Goal: Task Accomplishment & Management: Manage account settings

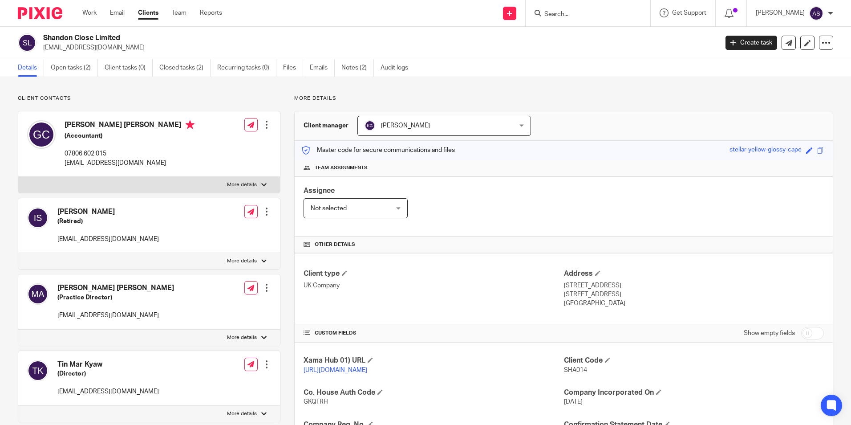
click at [61, 12] on img at bounding box center [40, 13] width 45 height 12
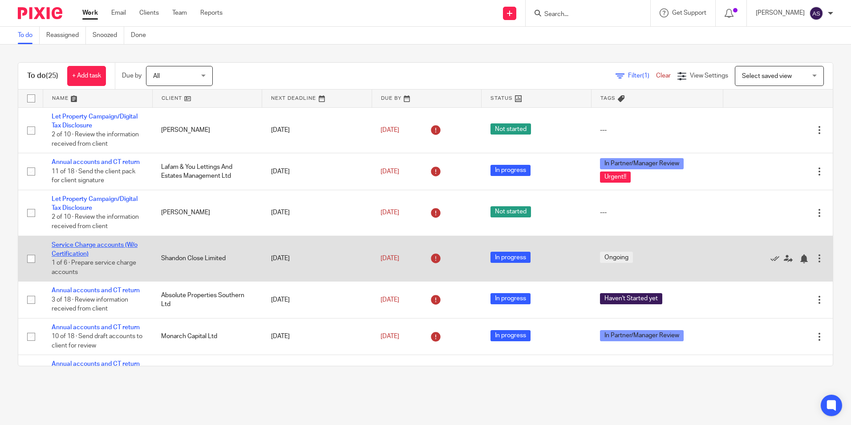
click at [108, 244] on link "Service Charge accounts (W/o Certification)" at bounding box center [95, 249] width 86 height 15
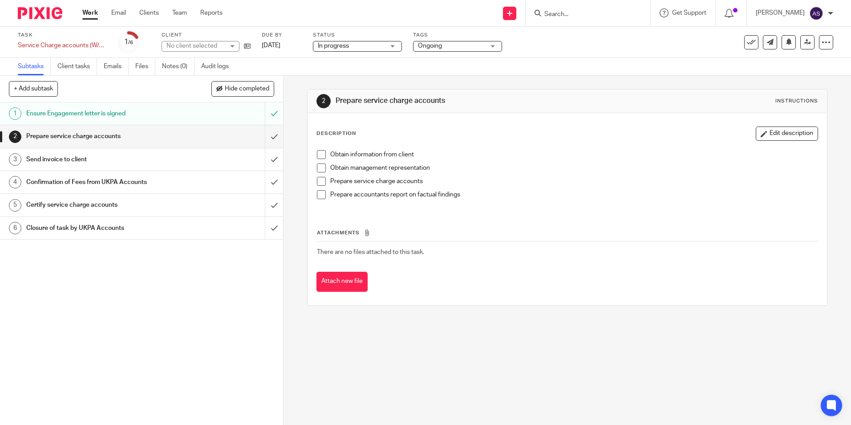
click at [52, 16] on img at bounding box center [40, 13] width 45 height 12
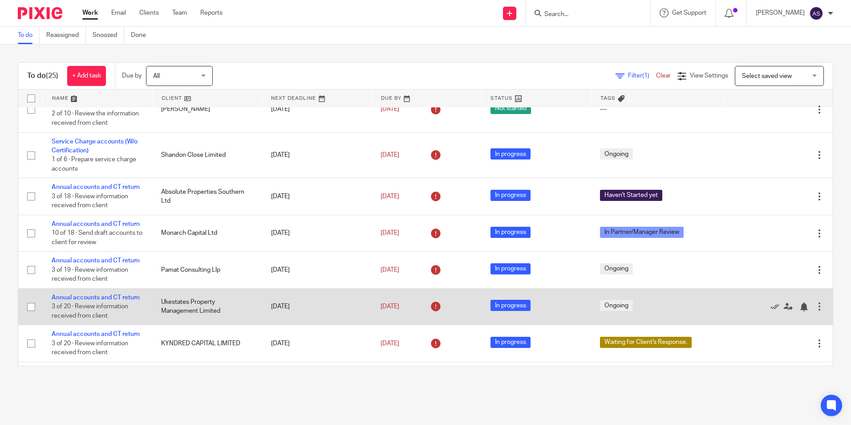
scroll to position [134, 0]
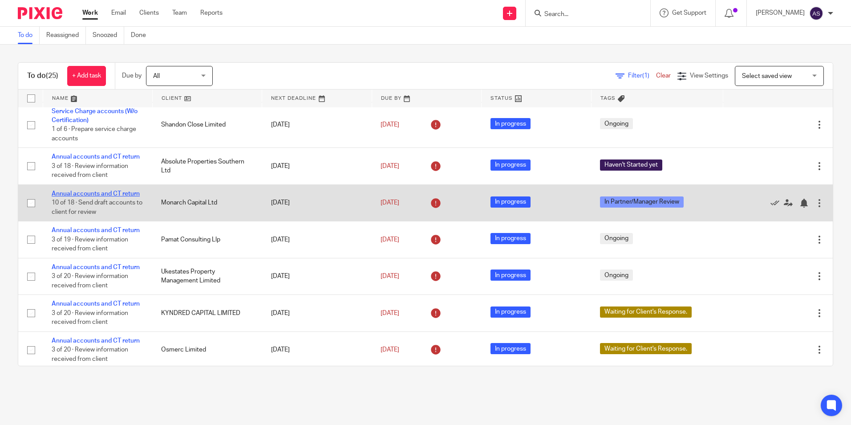
click at [114, 193] on link "Annual accounts and CT return" at bounding box center [96, 194] width 88 height 6
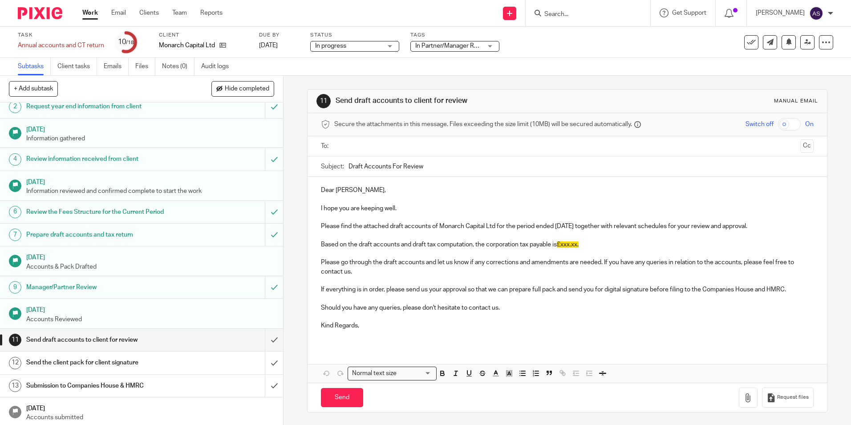
scroll to position [89, 0]
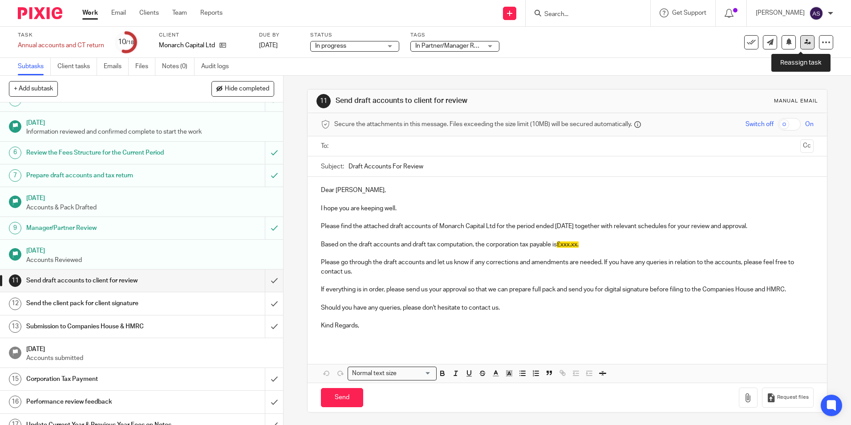
click at [805, 42] on link at bounding box center [807, 42] width 14 height 14
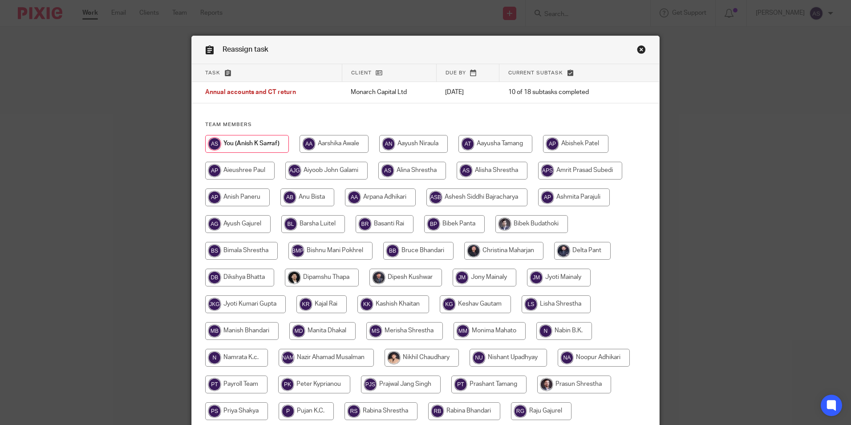
scroll to position [45, 0]
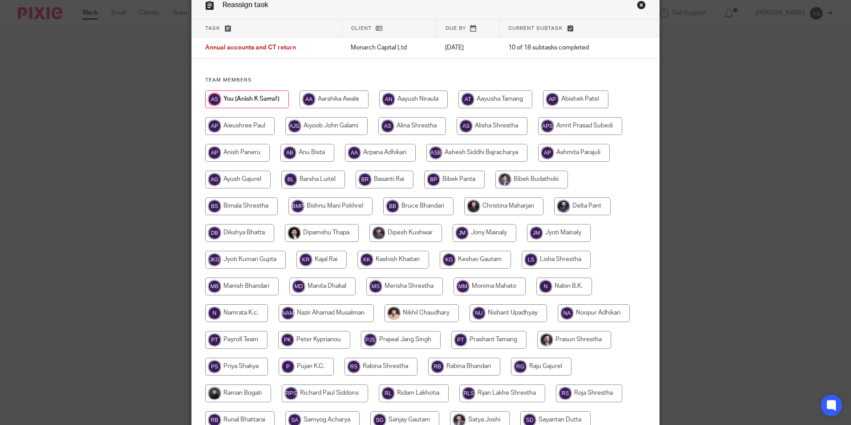
click at [510, 209] on input "radio" at bounding box center [503, 206] width 79 height 18
radio input "true"
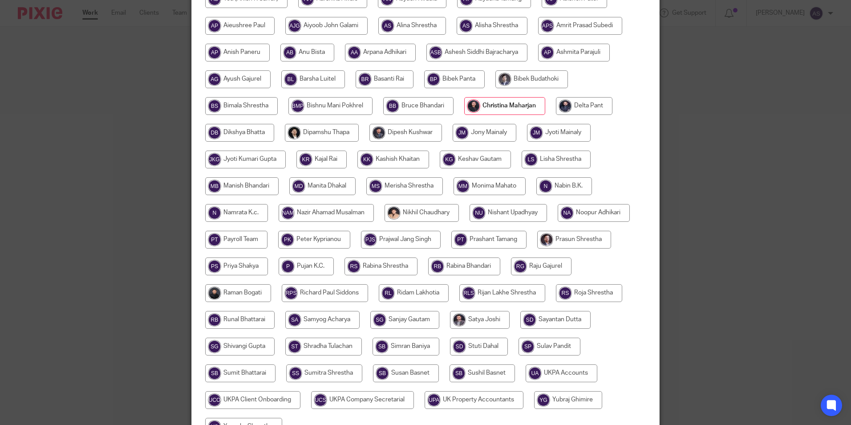
scroll to position [238, 0]
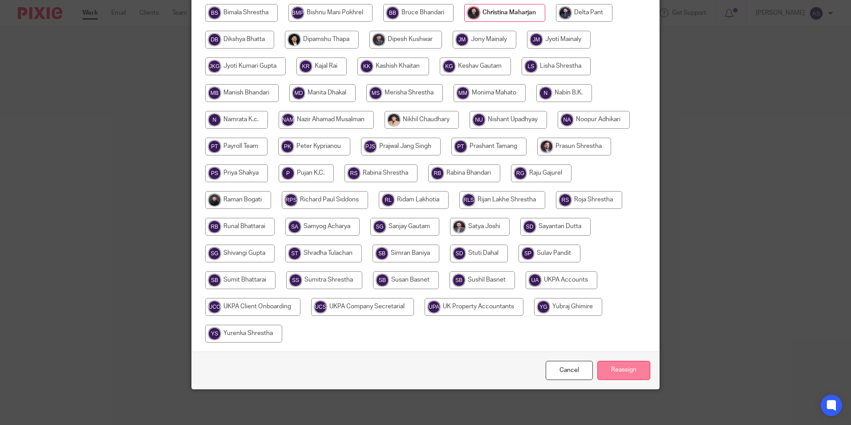
click at [622, 365] on input "Reassign" at bounding box center [623, 370] width 53 height 19
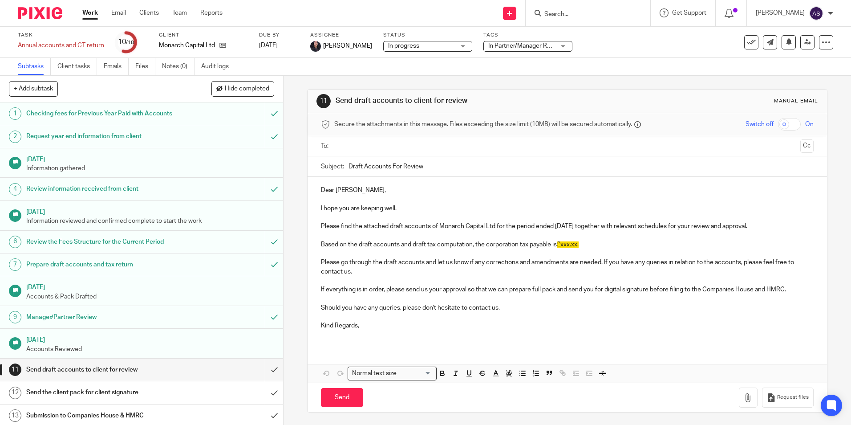
click at [33, 19] on img at bounding box center [40, 13] width 45 height 12
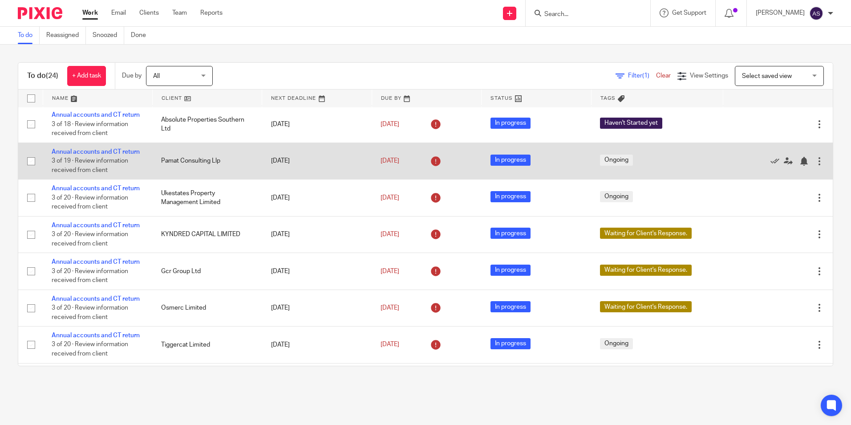
scroll to position [223, 0]
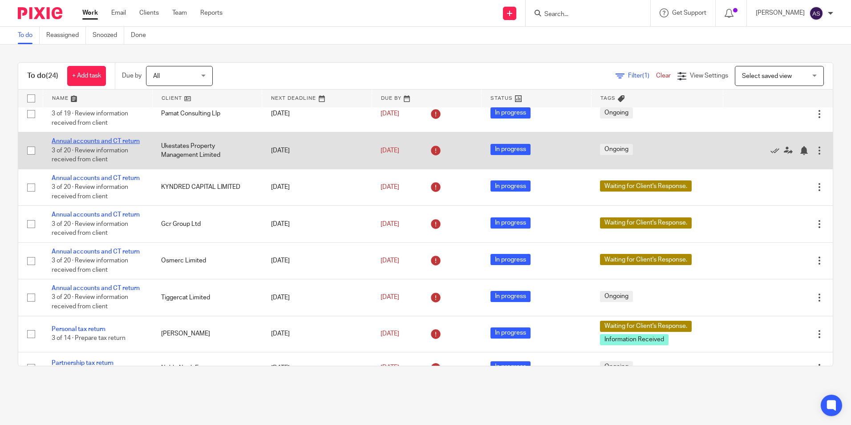
click at [97, 142] on link "Annual accounts and CT return" at bounding box center [96, 141] width 88 height 6
